Goal: Find specific page/section: Find specific page/section

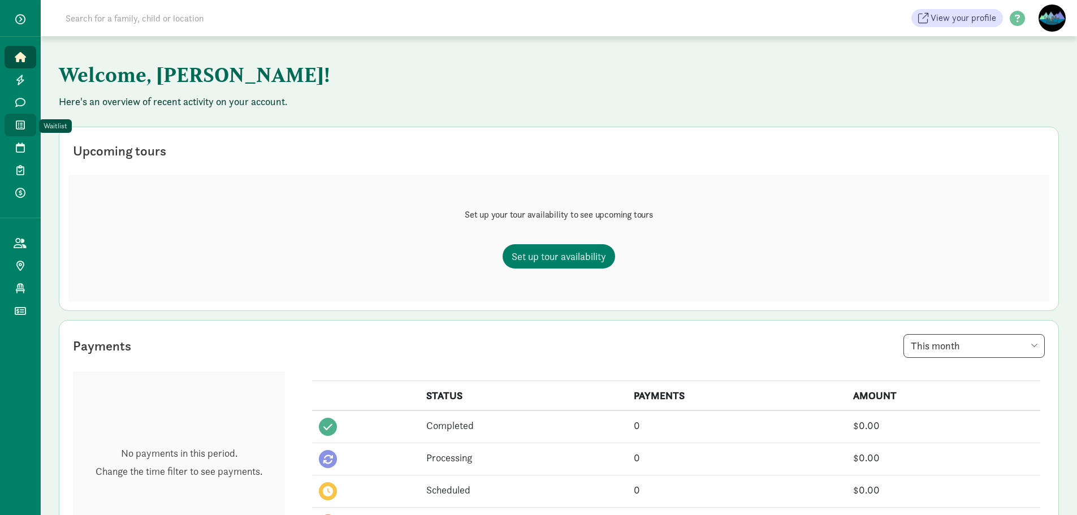
click at [29, 123] on link "Waitlist" at bounding box center [21, 125] width 32 height 23
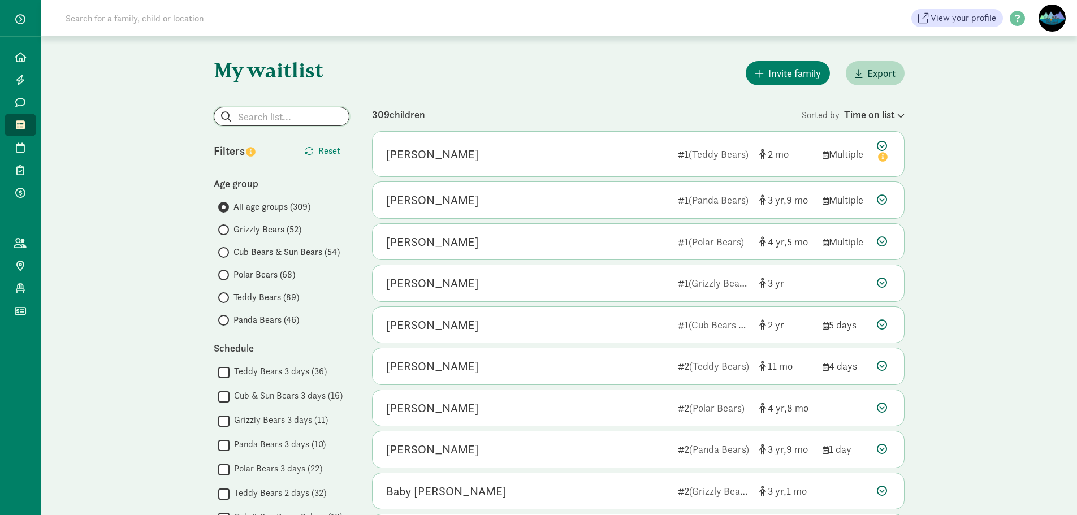
click at [301, 119] on input "search" at bounding box center [281, 116] width 134 height 18
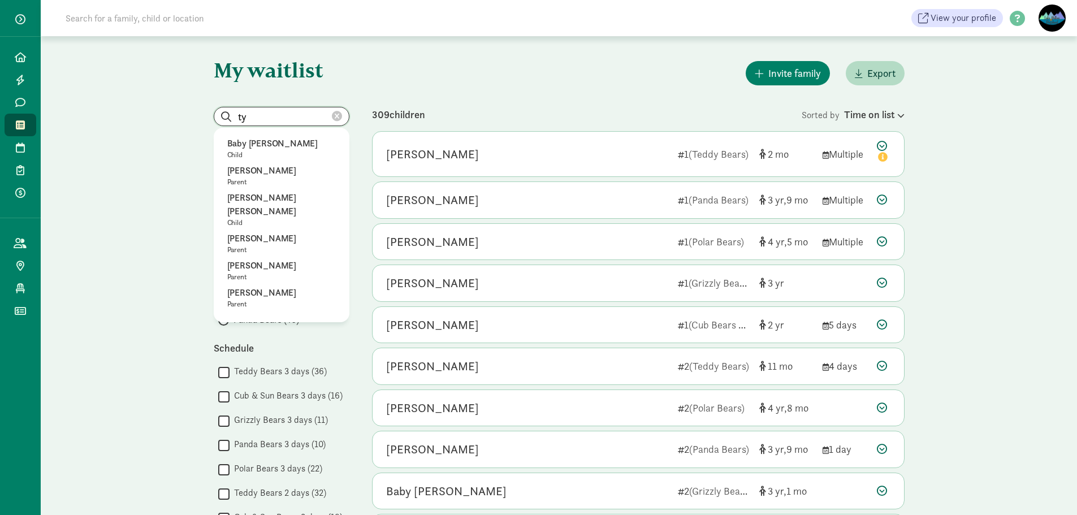
type input "t"
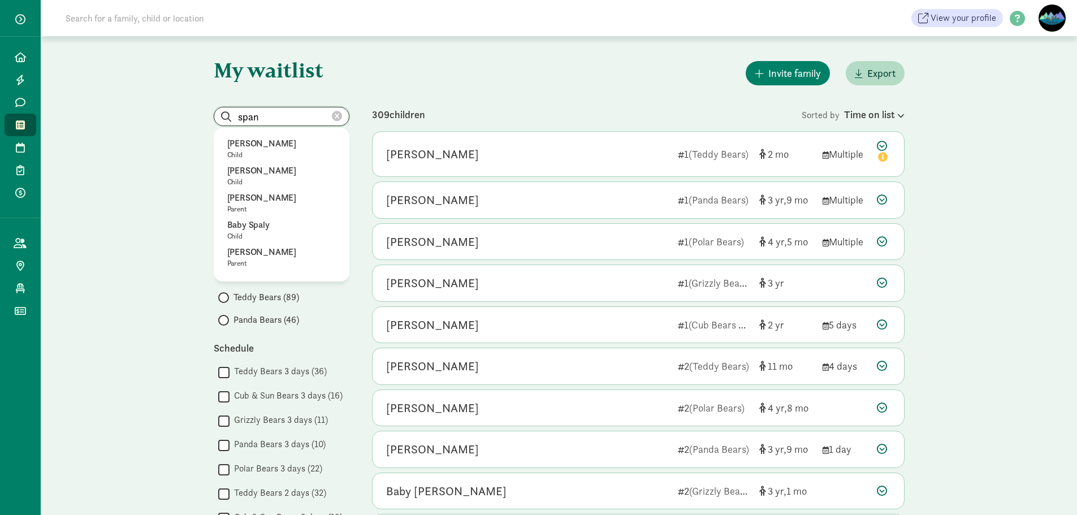
drag, startPoint x: 292, startPoint y: 116, endPoint x: 190, endPoint y: 110, distance: 101.9
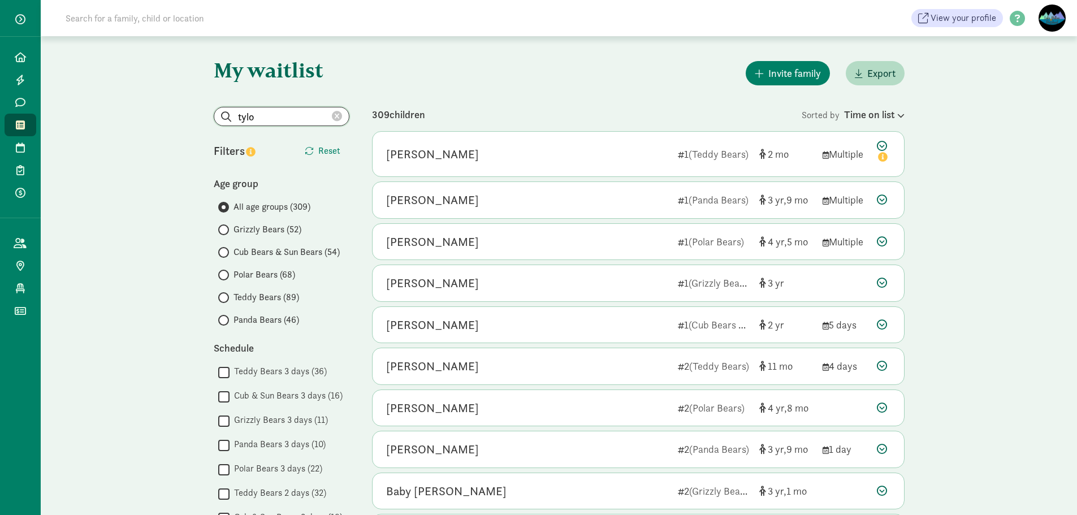
type input "tylo"
click at [89, 14] on input at bounding box center [217, 18] width 317 height 23
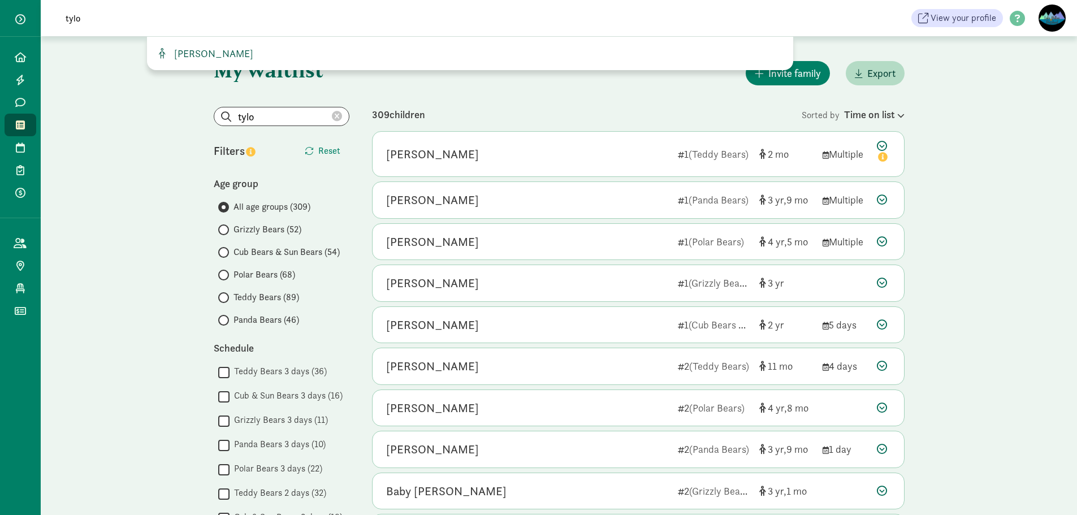
type input "tylo"
click at [208, 54] on span "Tylo Spangler" at bounding box center [212, 53] width 84 height 13
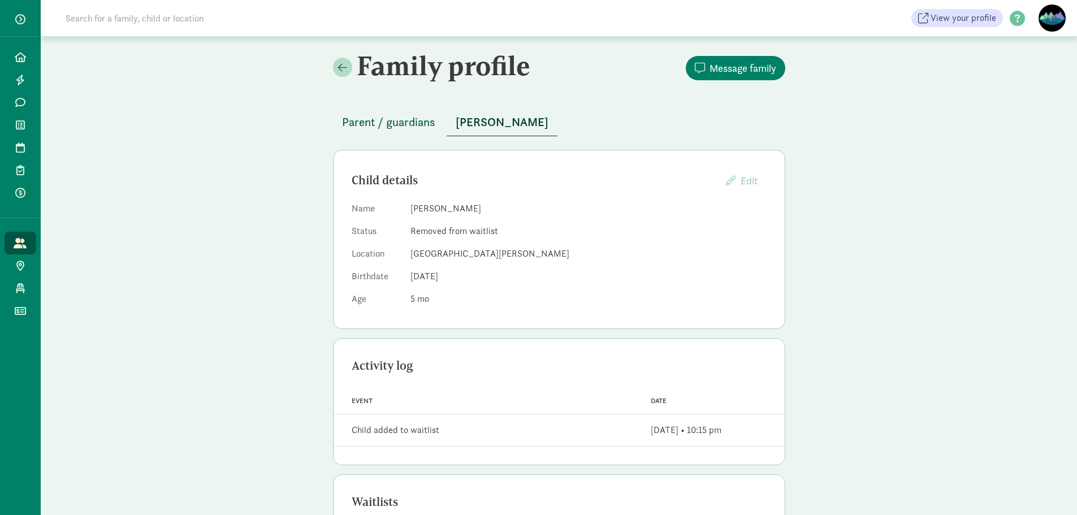
click at [389, 125] on span "Parent / guardians" at bounding box center [388, 122] width 93 height 18
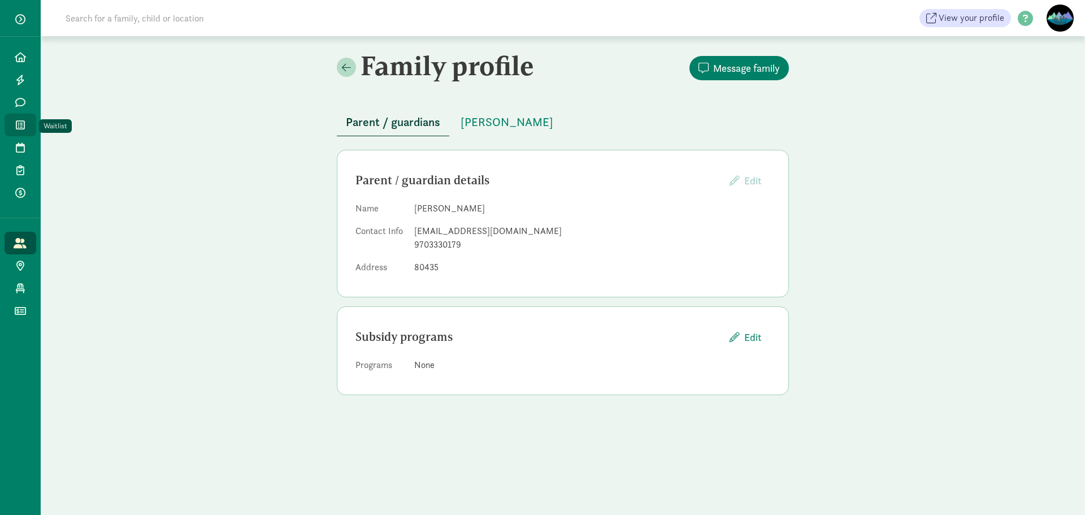
click at [30, 125] on link "Waitlist" at bounding box center [21, 125] width 32 height 23
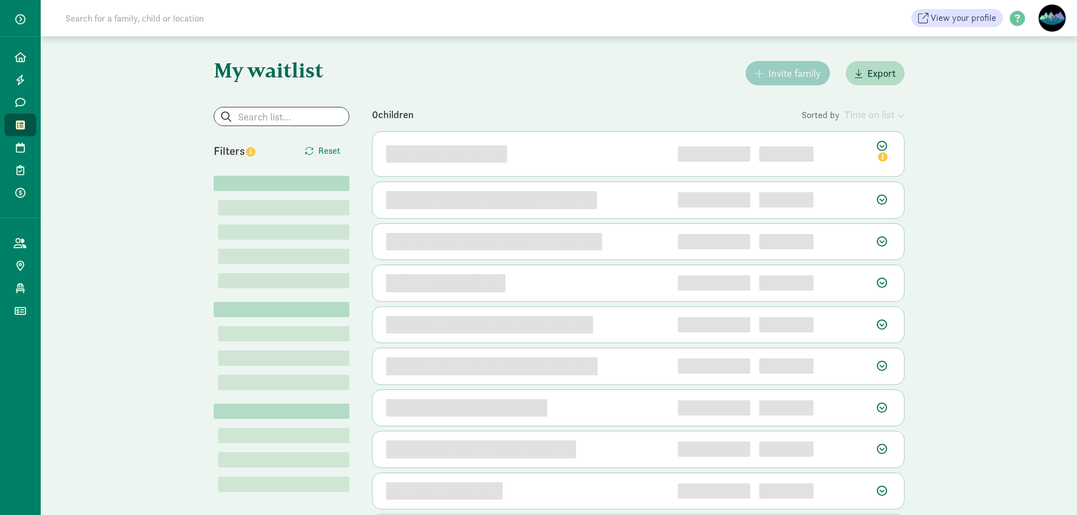
click at [181, 21] on input at bounding box center [217, 18] width 317 height 23
type input "mo williams"
click at [258, 112] on input "search" at bounding box center [281, 116] width 134 height 18
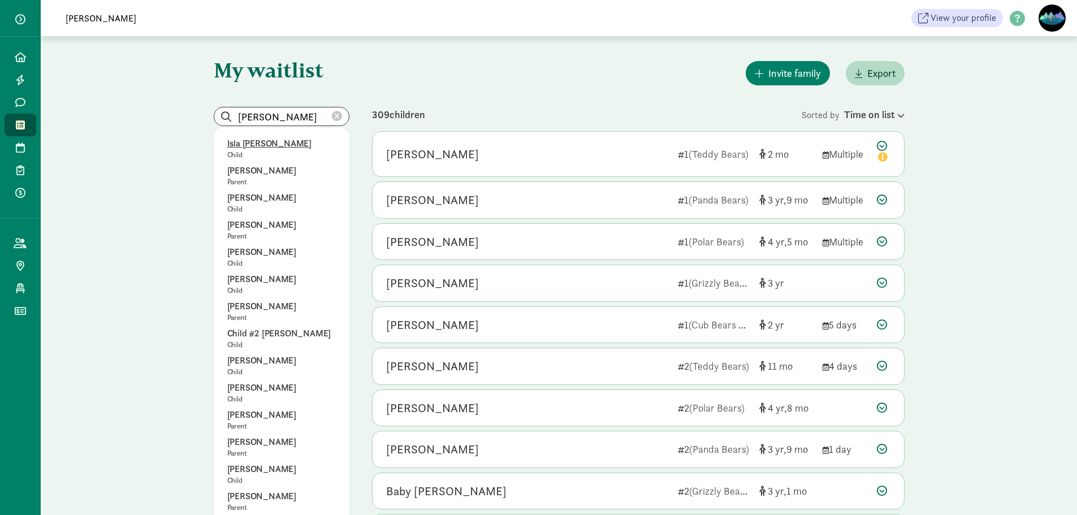
click at [278, 142] on p "Isla Bowers" at bounding box center [281, 144] width 108 height 14
type input "Isla Bowers"
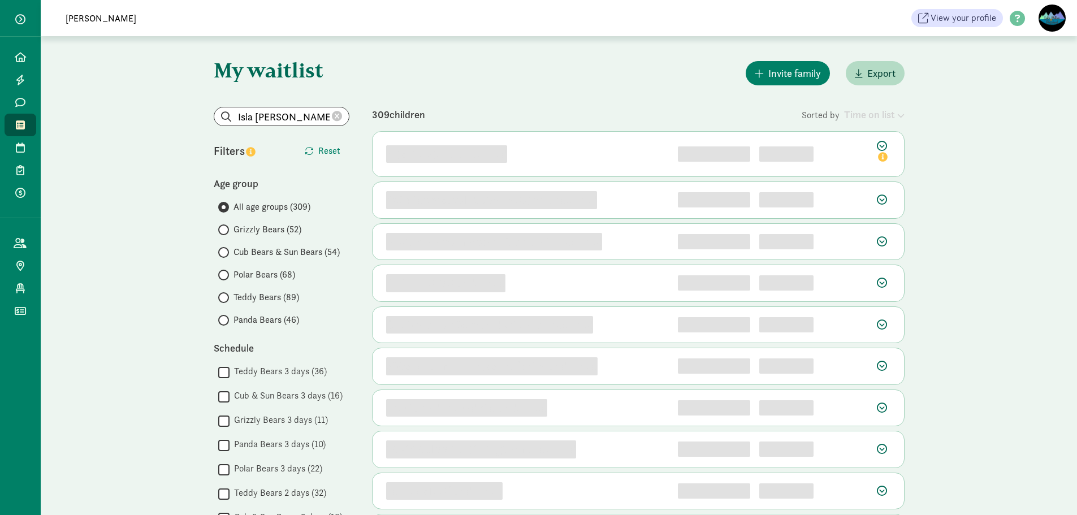
click at [334, 112] on icon at bounding box center [337, 116] width 10 height 10
click at [314, 114] on input "search" at bounding box center [281, 116] width 134 height 18
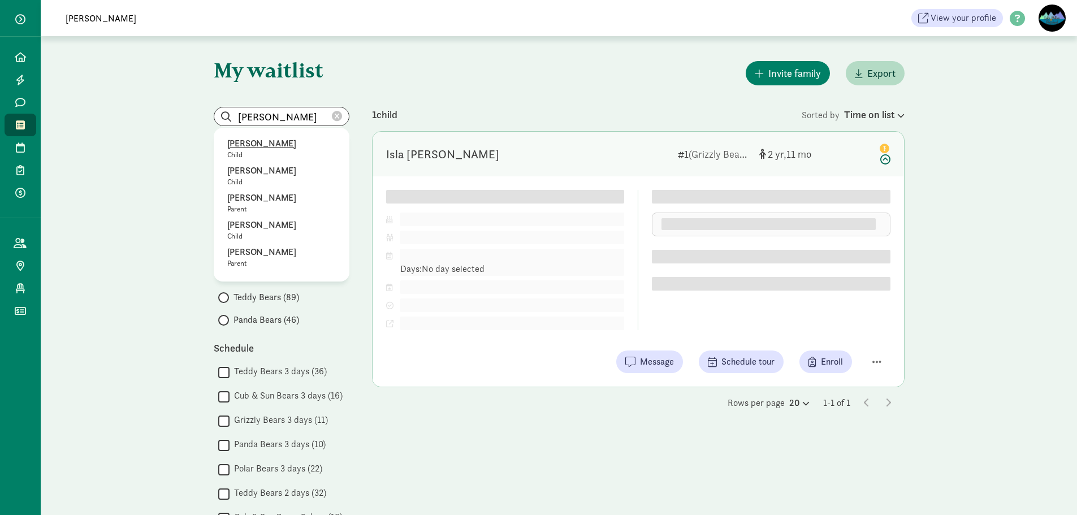
click at [253, 137] on p "Moe McWilliams" at bounding box center [281, 144] width 108 height 14
type input "Isla Bowers"
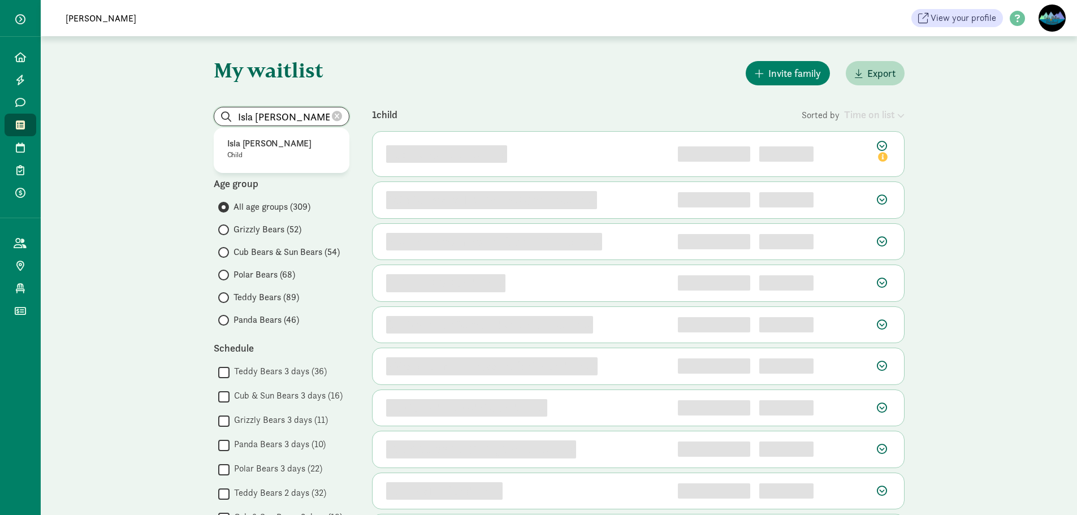
click at [336, 110] on input "Isla Bowers" at bounding box center [281, 116] width 134 height 18
click at [336, 119] on icon at bounding box center [337, 116] width 10 height 10
click at [328, 116] on input "search" at bounding box center [281, 116] width 134 height 18
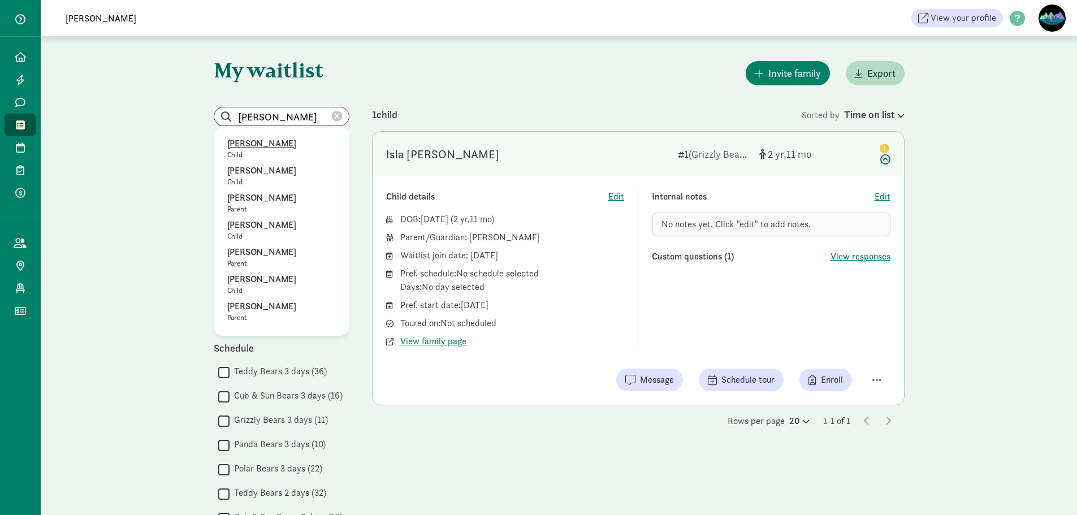
click at [280, 139] on p "Moe McWilliams" at bounding box center [281, 144] width 108 height 14
type input "Moe McWilliams"
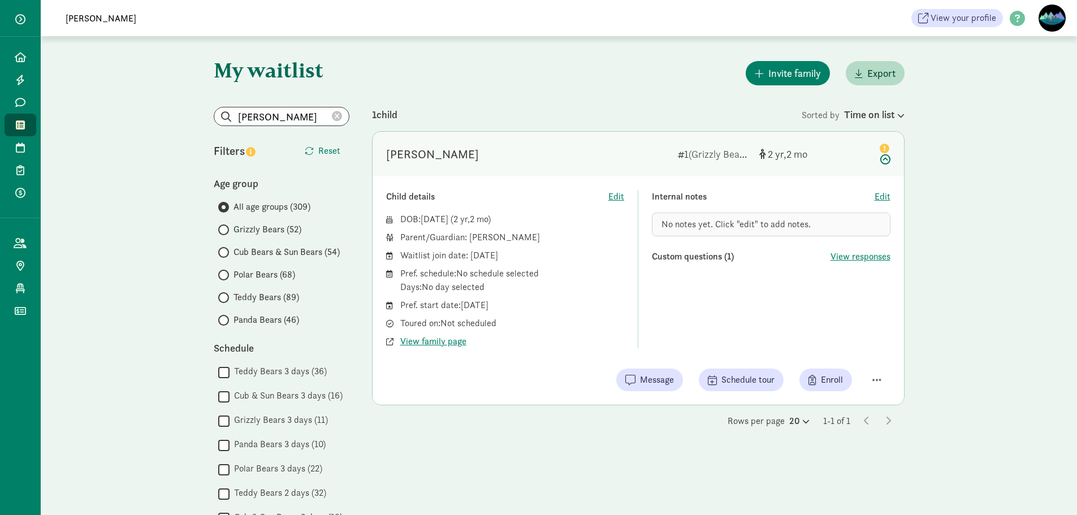
click at [335, 115] on icon at bounding box center [337, 116] width 10 height 10
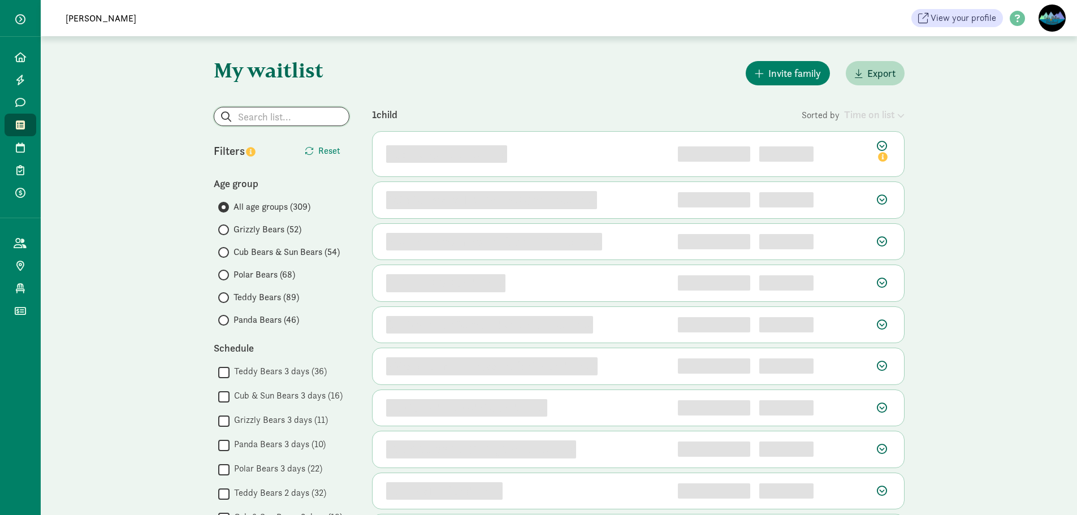
click at [298, 114] on input "search" at bounding box center [281, 116] width 134 height 18
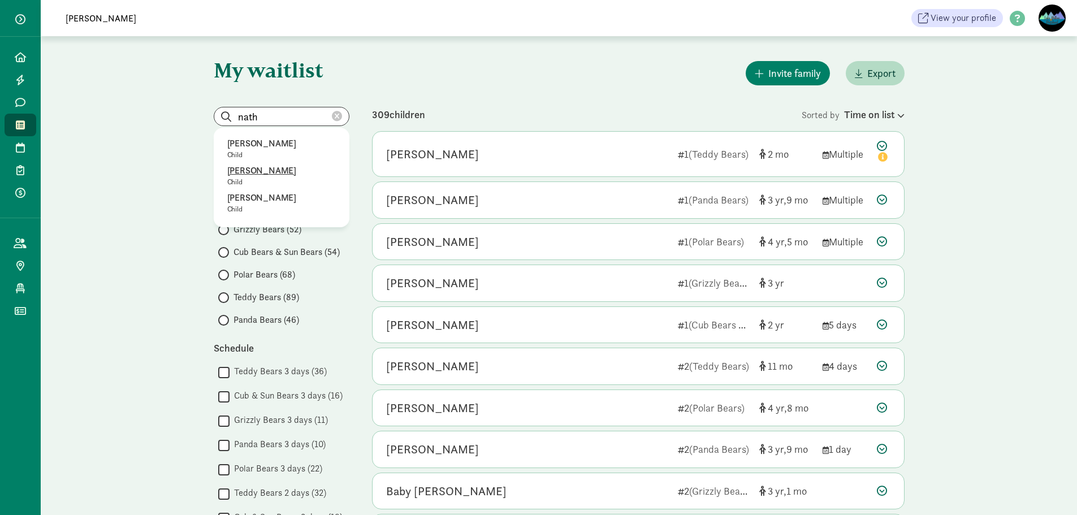
click at [280, 168] on p "[PERSON_NAME]" at bounding box center [281, 171] width 108 height 14
type input "[PERSON_NAME]"
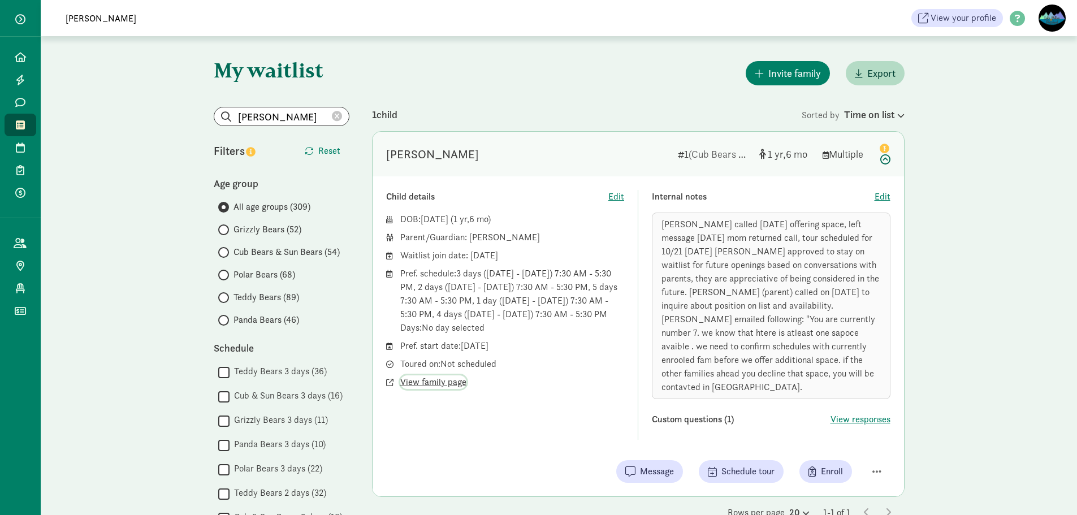
click at [421, 384] on span "View family page" at bounding box center [433, 382] width 66 height 14
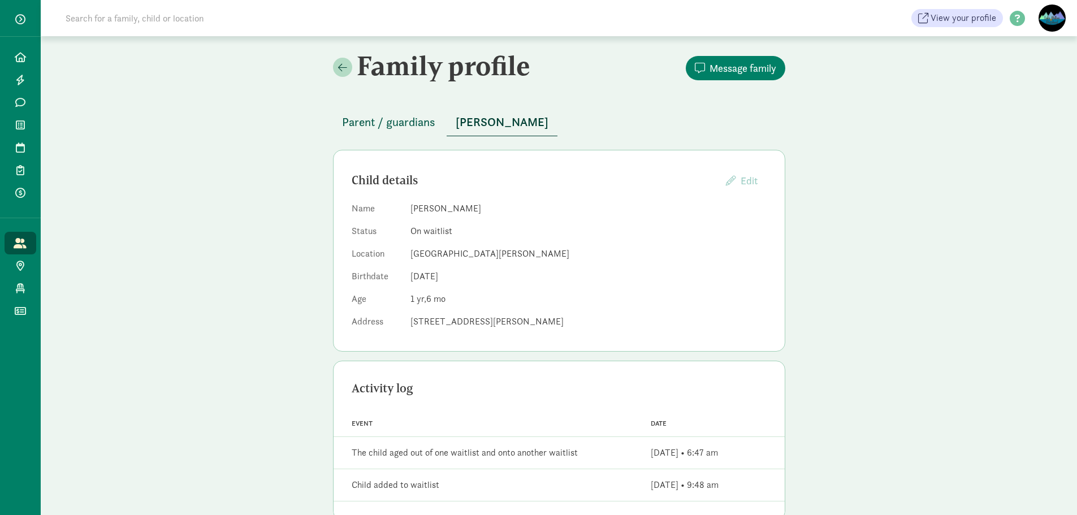
click at [393, 129] on span "Parent / guardians" at bounding box center [388, 122] width 93 height 18
